Goal: Find specific page/section: Find specific page/section

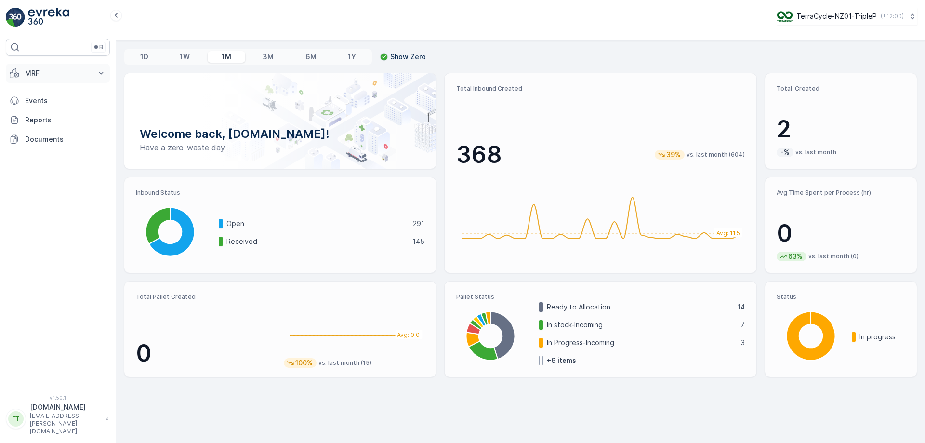
click at [78, 77] on p "MRF" at bounding box center [57, 73] width 65 height 10
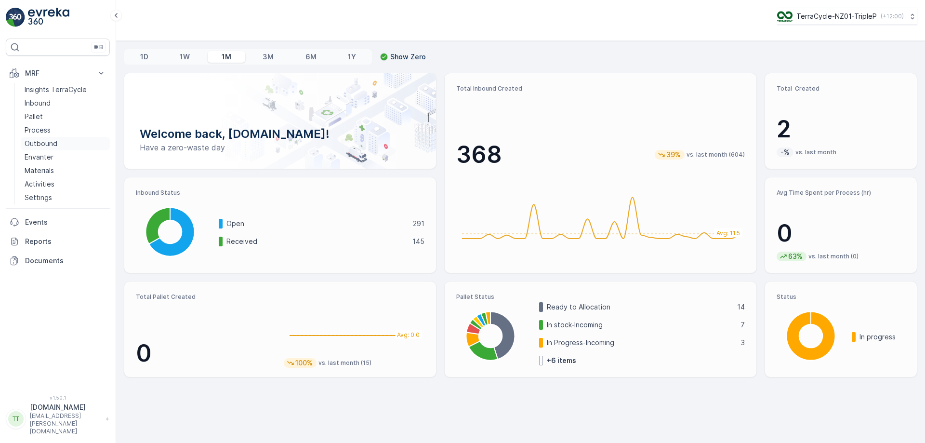
click at [45, 144] on p "Outbound" at bounding box center [41, 144] width 33 height 10
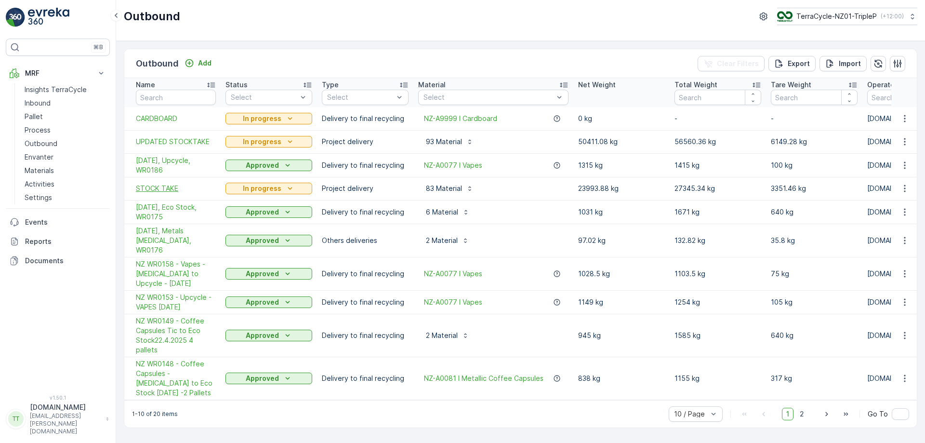
click at [164, 188] on span "STOCK TAKE" at bounding box center [176, 188] width 80 height 10
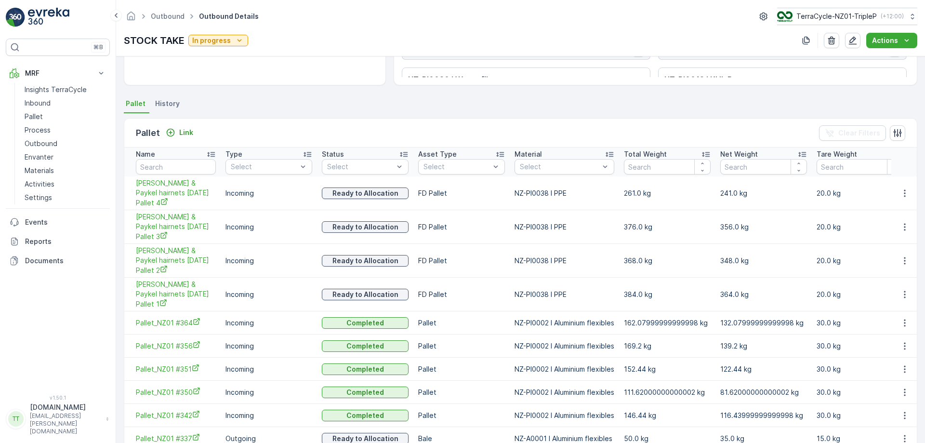
scroll to position [224, 0]
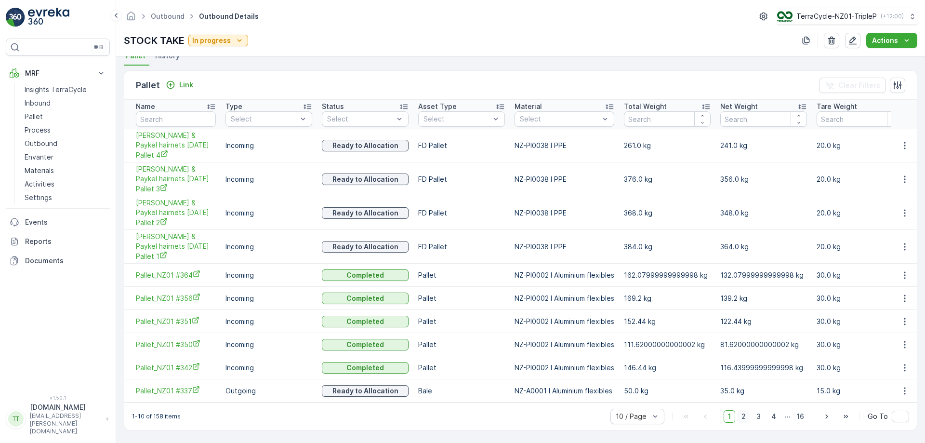
click at [743, 415] on span "2" at bounding box center [743, 416] width 13 height 13
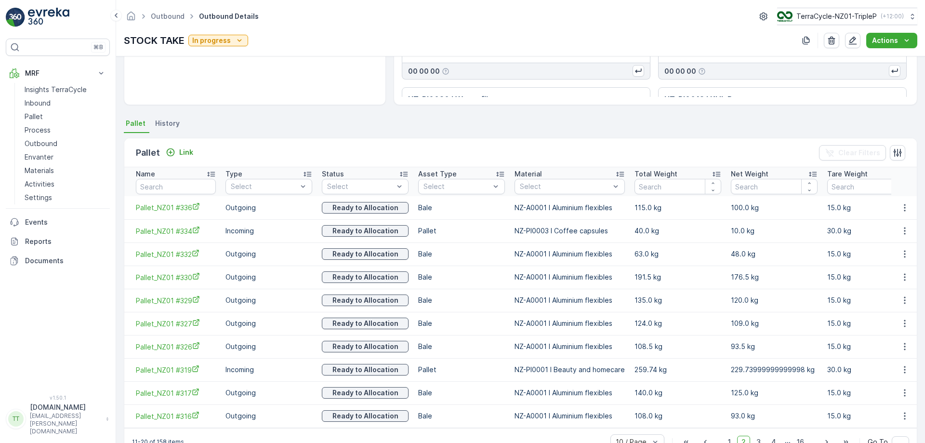
scroll to position [182, 0]
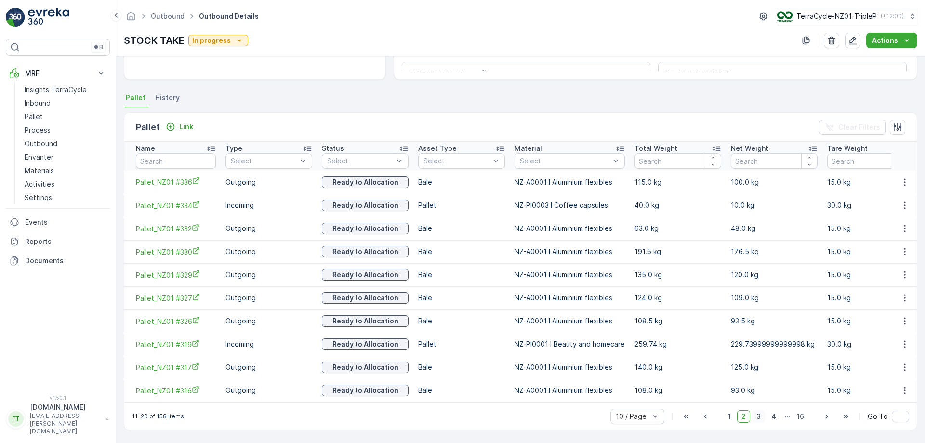
click at [755, 416] on span "3" at bounding box center [758, 416] width 13 height 13
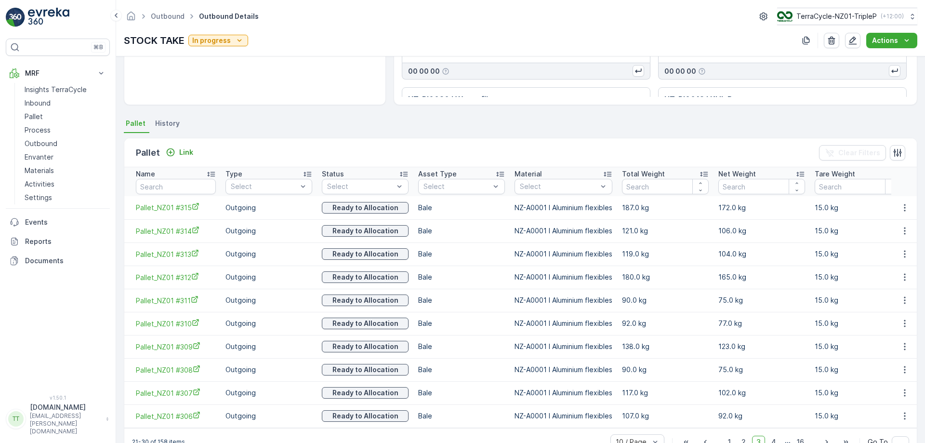
scroll to position [182, 0]
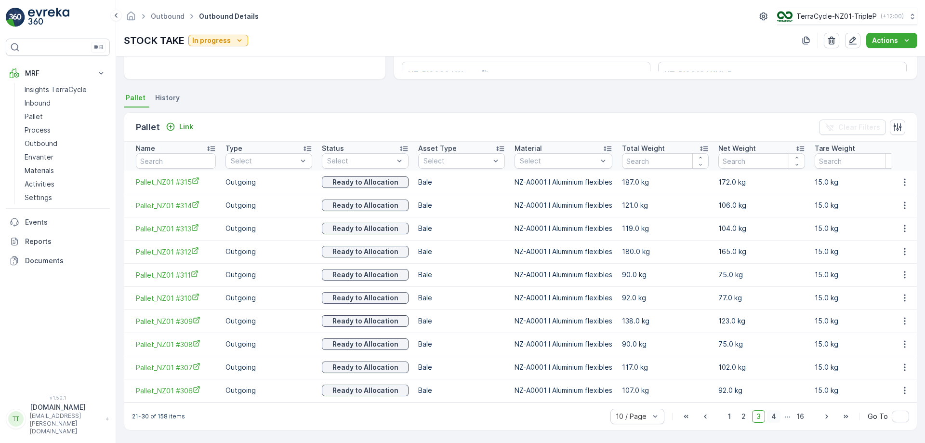
click at [774, 415] on span "4" at bounding box center [773, 416] width 13 height 13
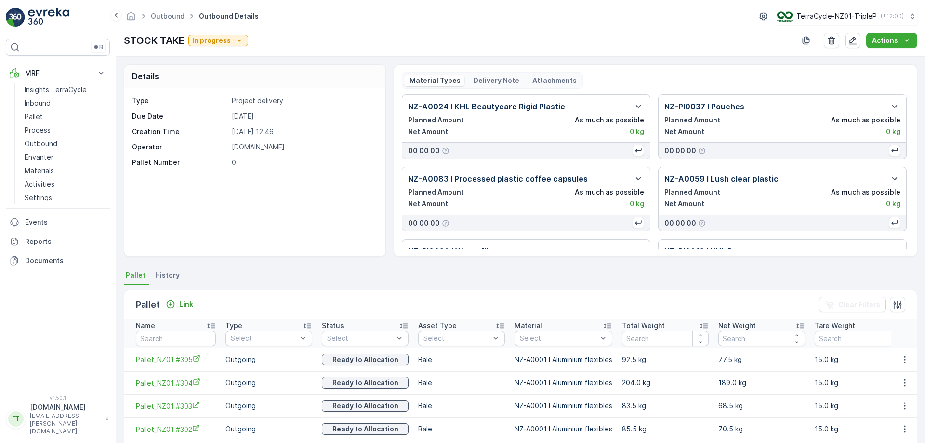
click at [170, 21] on ul "Outbound" at bounding box center [173, 17] width 48 height 14
click at [170, 16] on link "Outbound" at bounding box center [168, 16] width 34 height 8
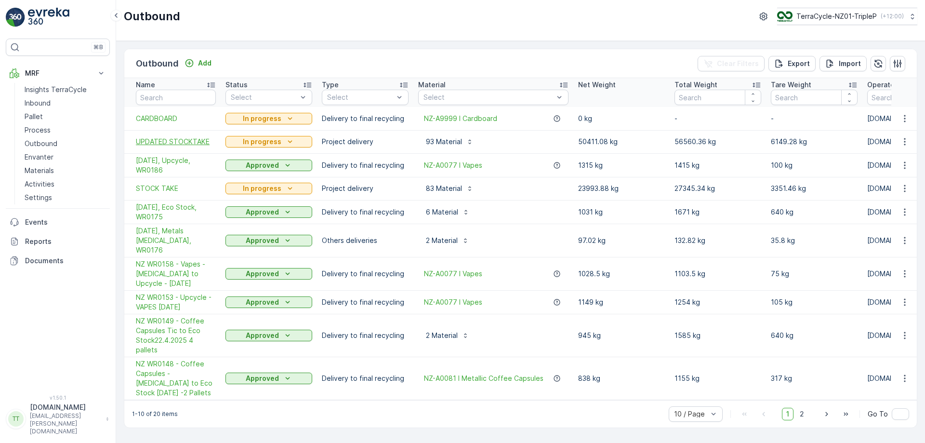
click at [158, 141] on span "UPDATED STOCKTAKE" at bounding box center [176, 142] width 80 height 10
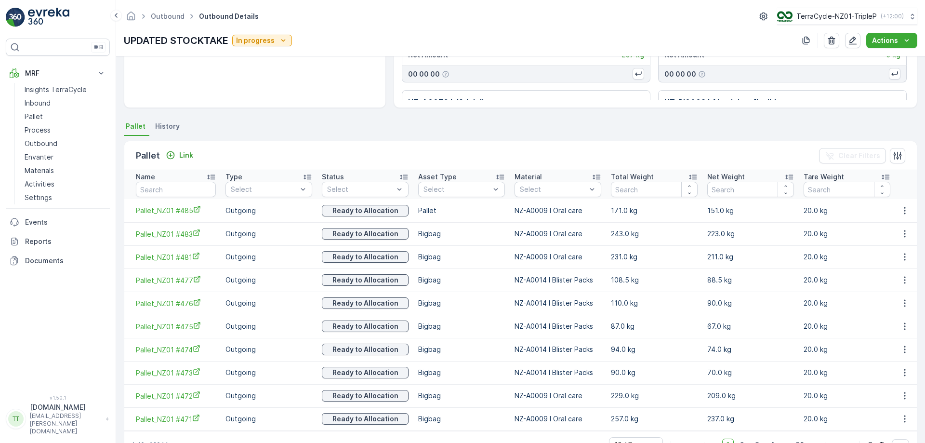
scroll to position [182, 0]
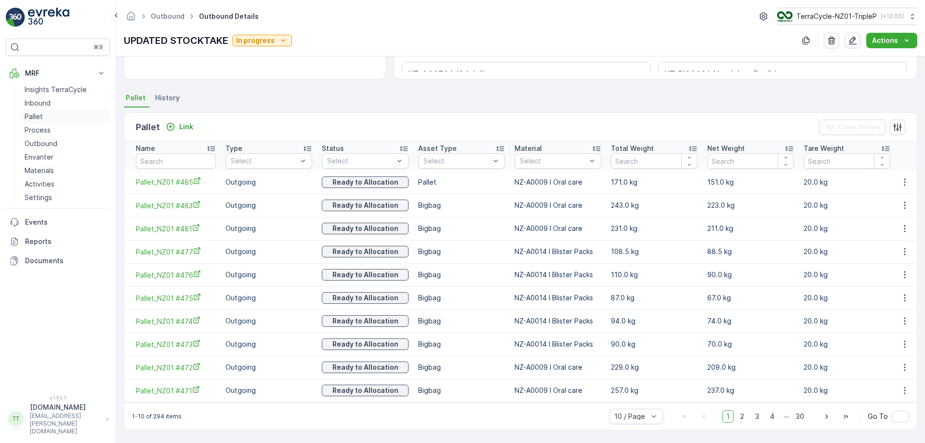
click at [46, 116] on link "Pallet" at bounding box center [65, 116] width 89 height 13
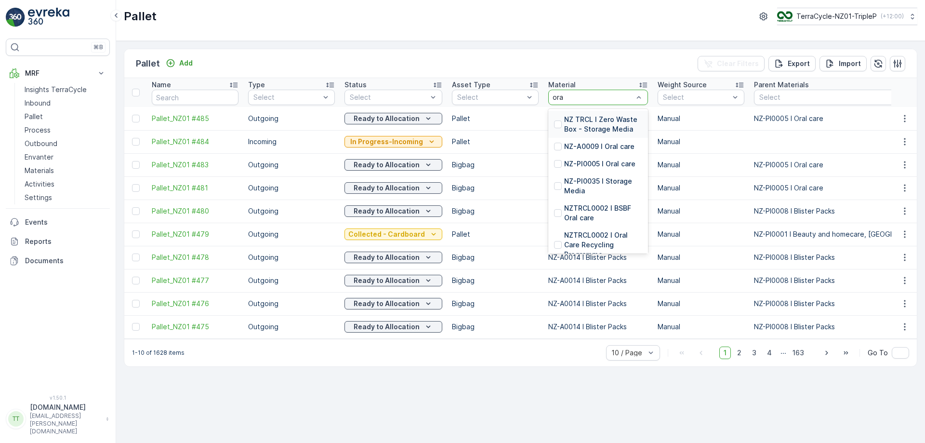
type input "oral"
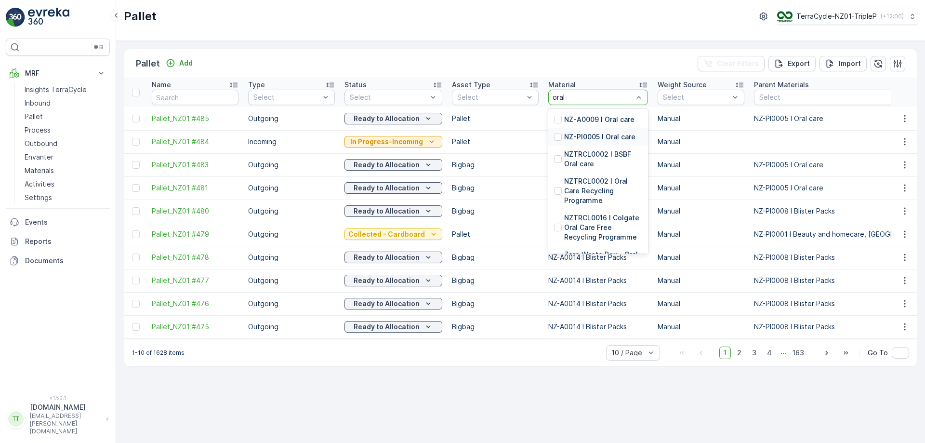
click at [567, 137] on p "NZ-PI0005 I Oral care" at bounding box center [599, 137] width 71 height 10
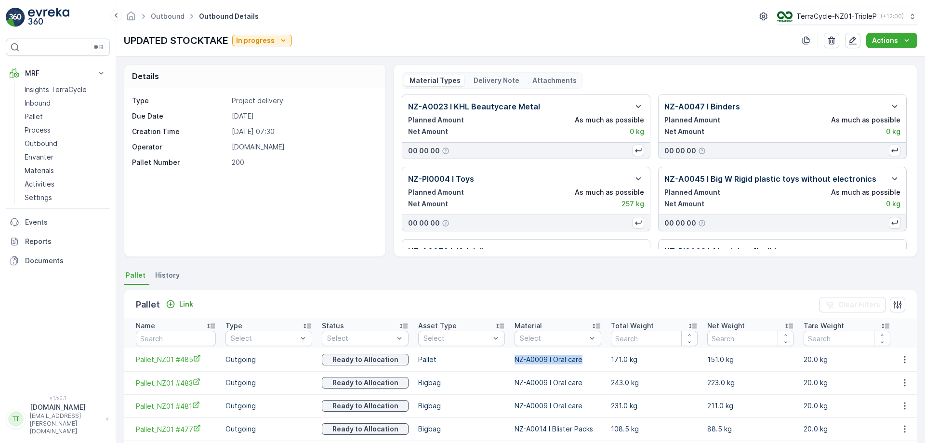
drag, startPoint x: 514, startPoint y: 358, endPoint x: 584, endPoint y: 363, distance: 70.0
click at [584, 363] on td "NZ-A0009 I Oral care" at bounding box center [557, 359] width 96 height 23
copy p "NZ-A0009 I Oral care"
